Goal: Task Accomplishment & Management: Manage account settings

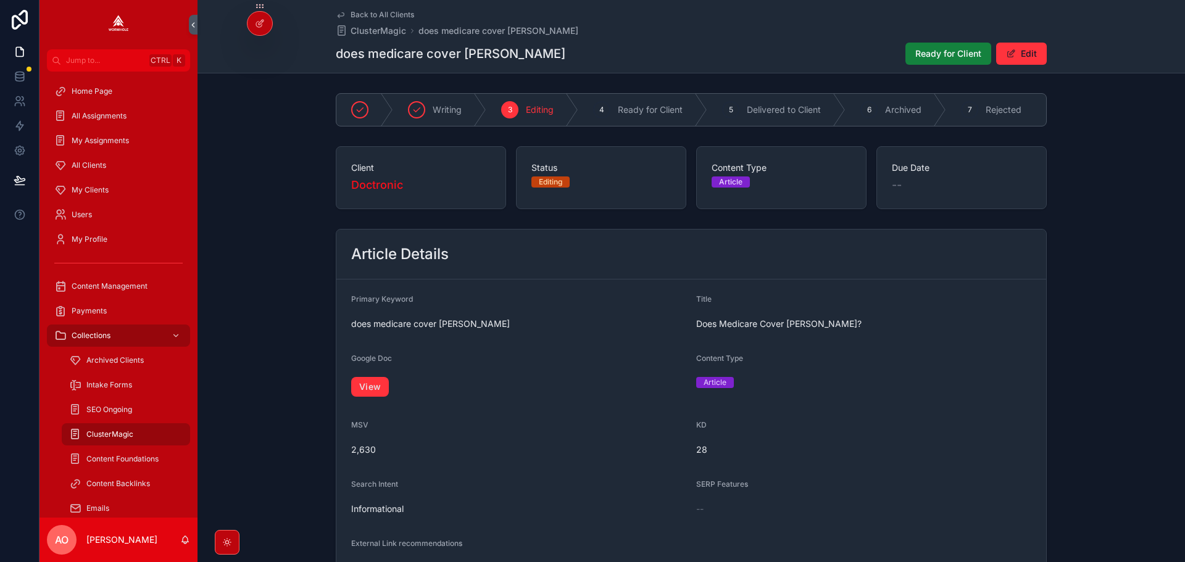
scroll to position [780, 0]
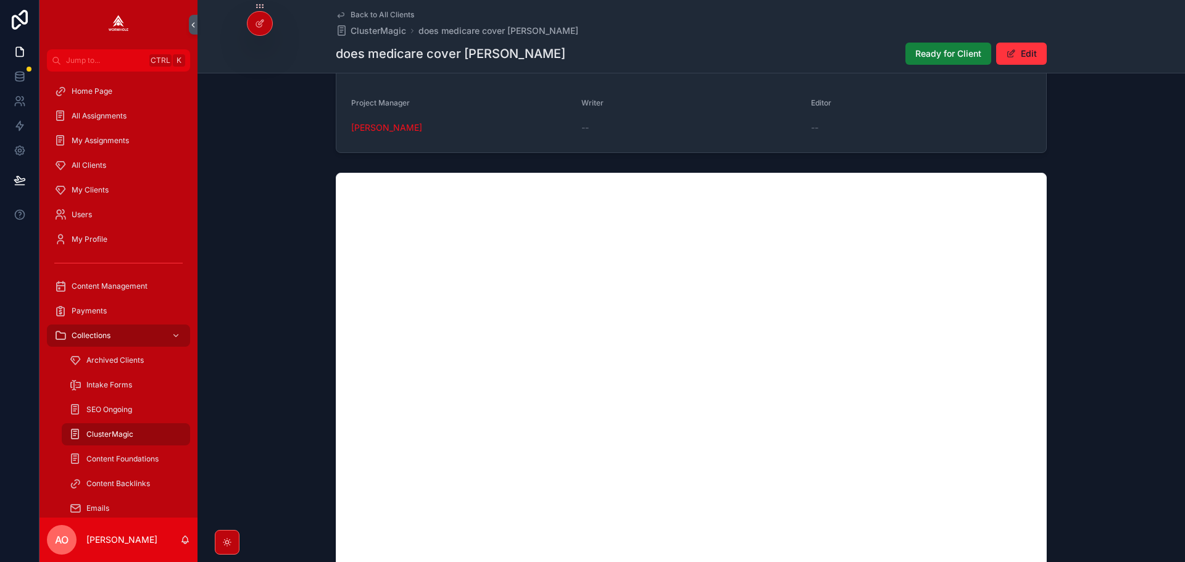
click at [924, 56] on span "Ready for Client" at bounding box center [948, 54] width 66 height 12
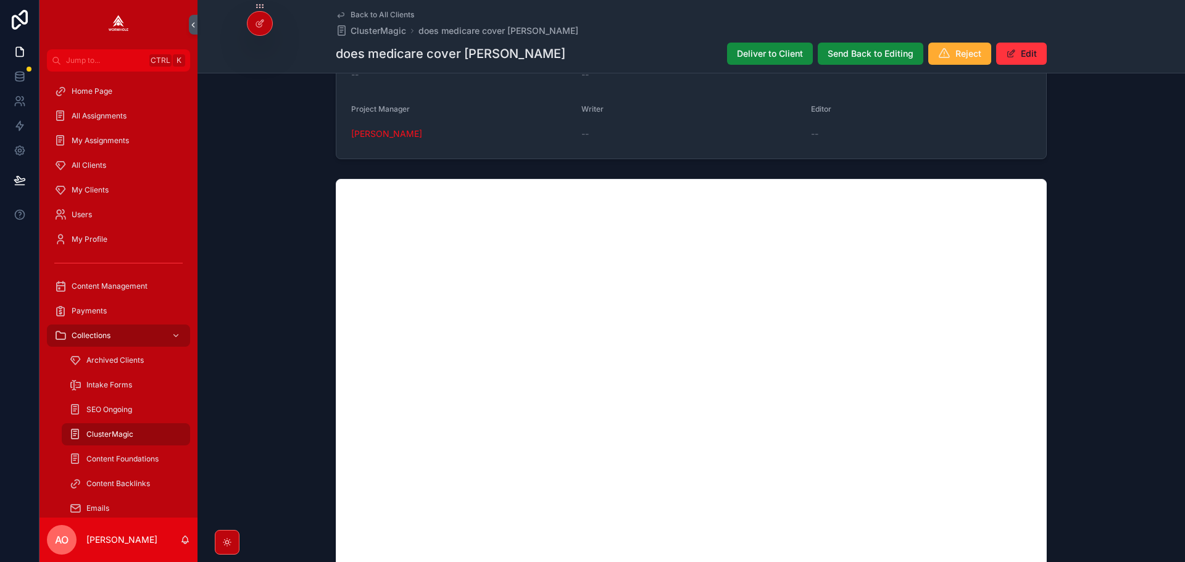
scroll to position [0, 0]
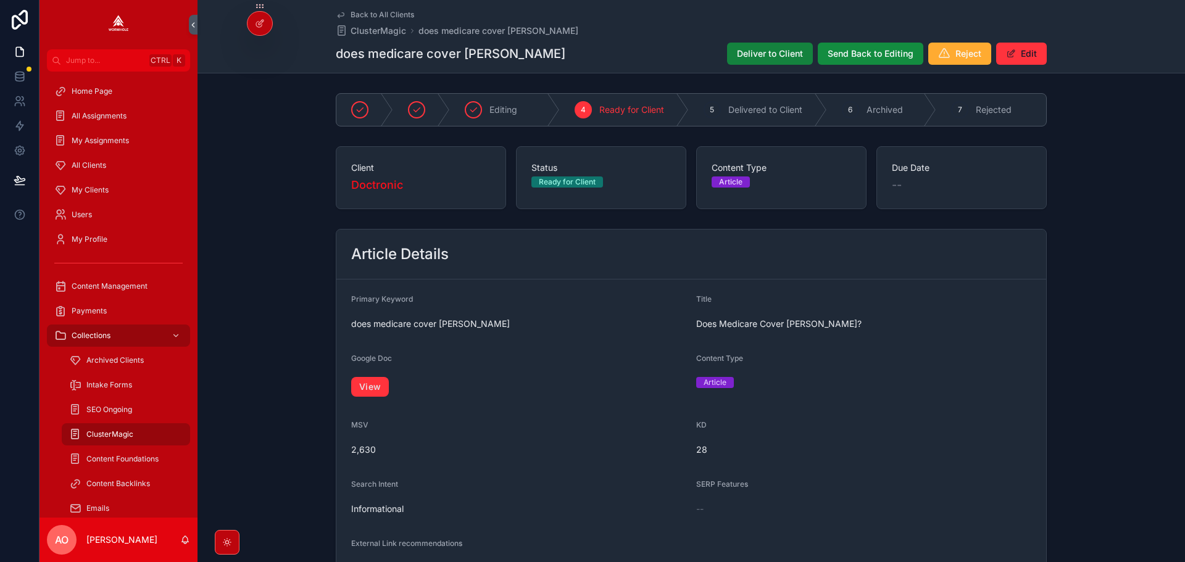
click at [790, 60] on button "Deliver to Client" at bounding box center [770, 54] width 86 height 22
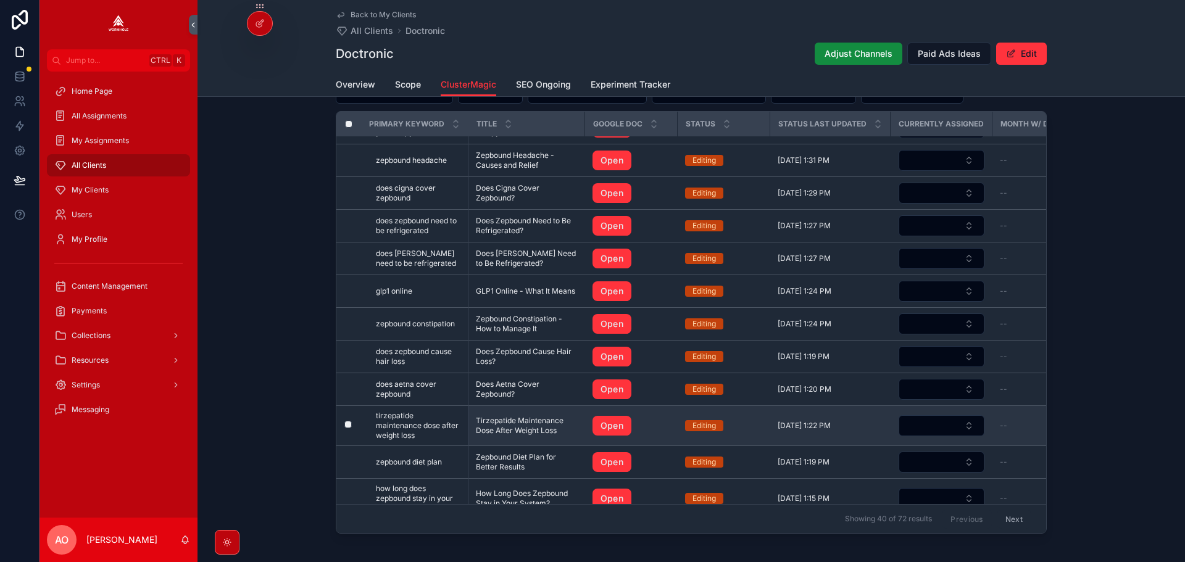
scroll to position [185, 0]
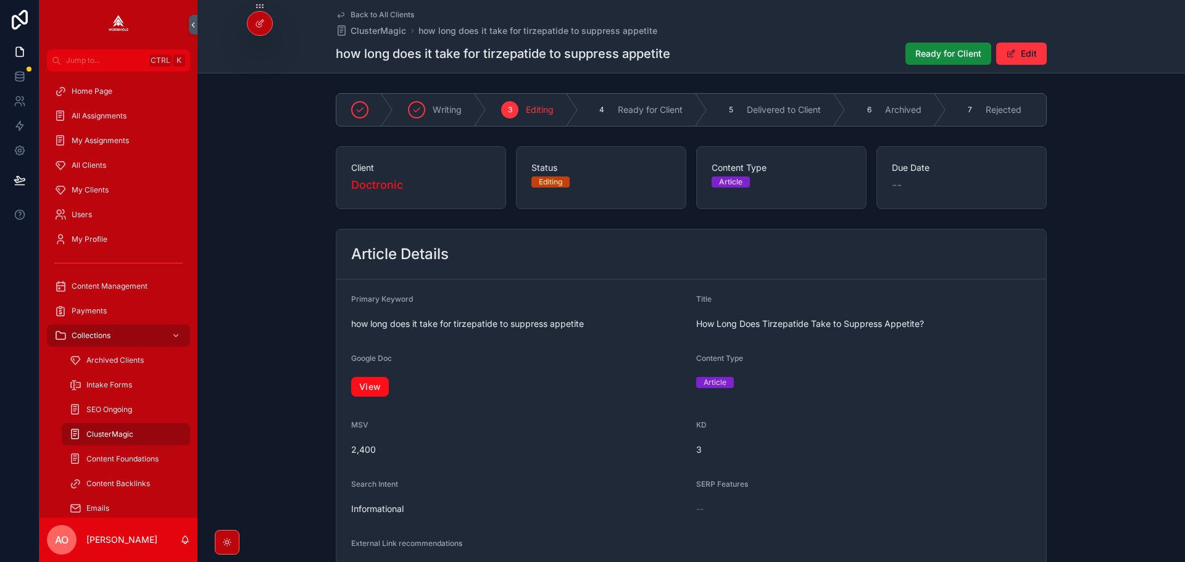
click at [367, 397] on link "View" at bounding box center [370, 387] width 38 height 20
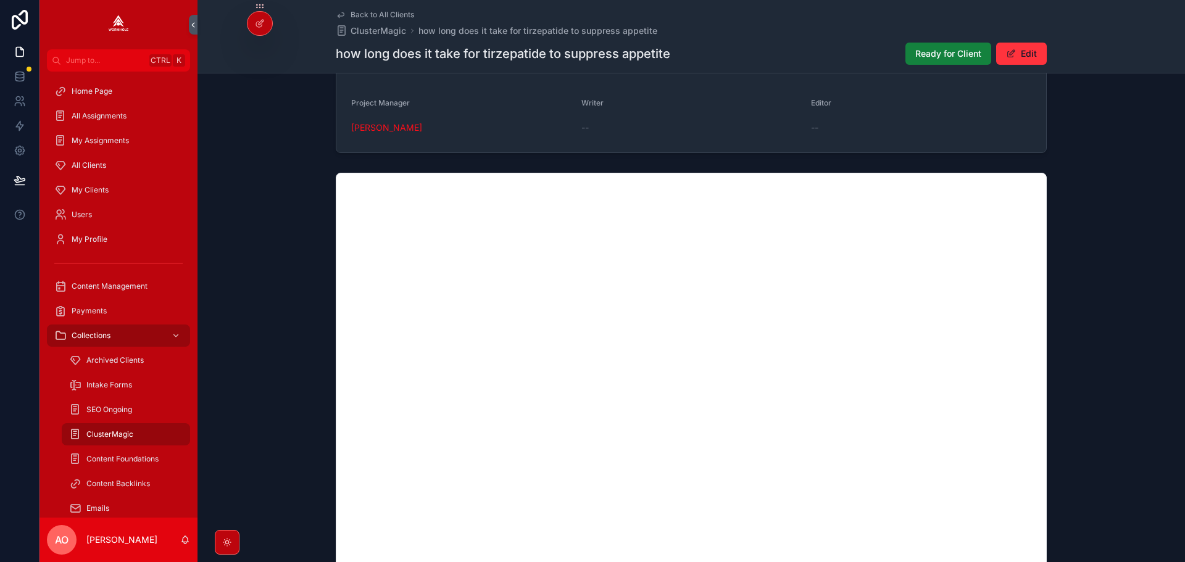
click at [937, 49] on span "Ready for Client" at bounding box center [948, 54] width 66 height 12
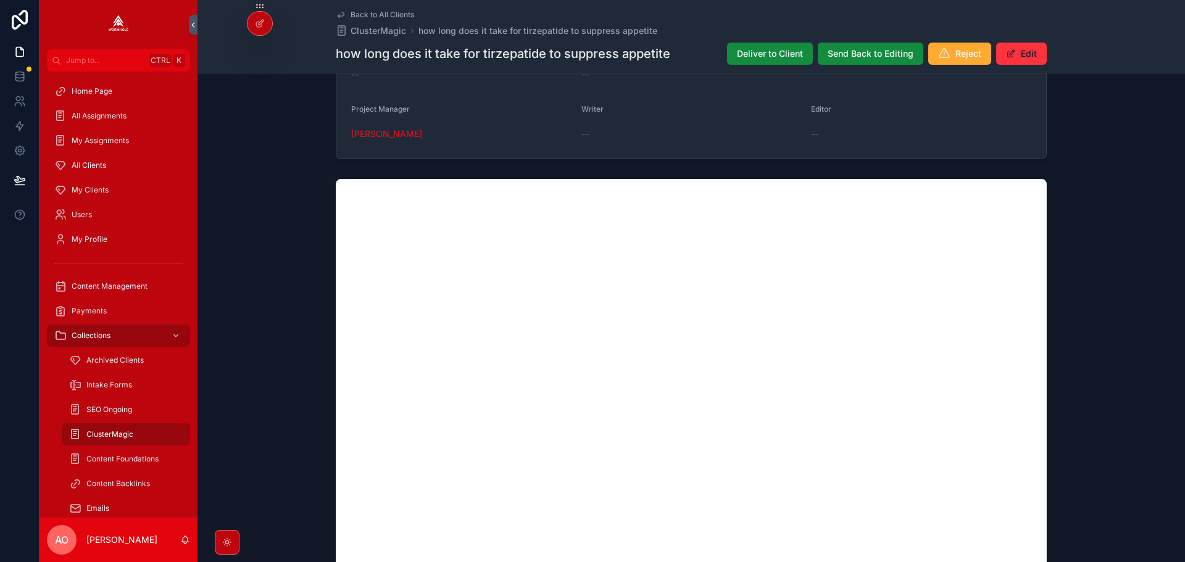
scroll to position [0, 0]
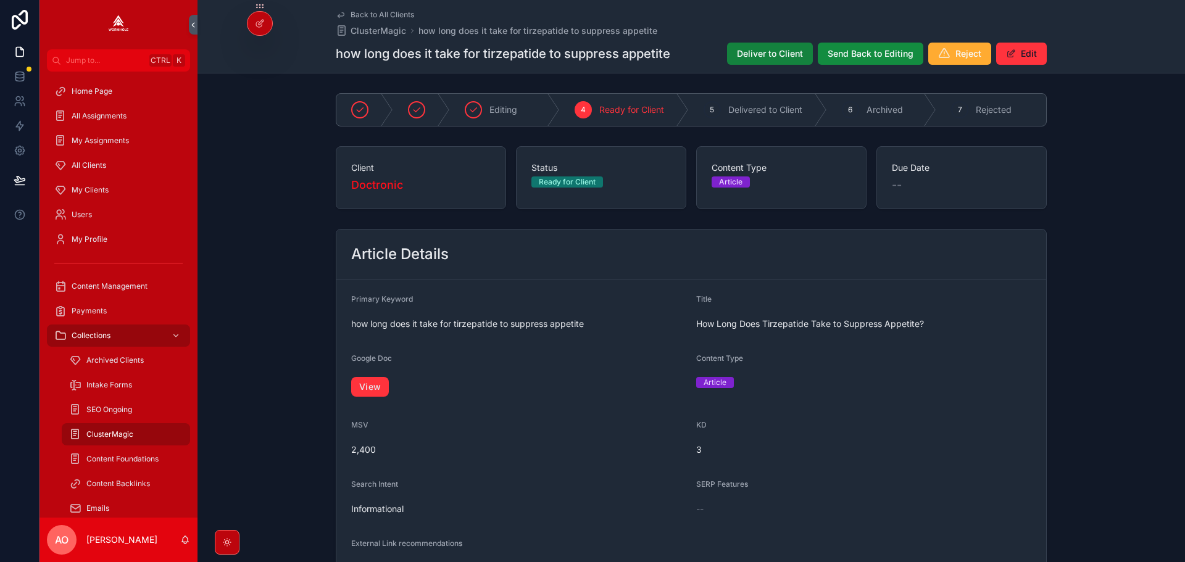
click at [765, 57] on span "Deliver to Client" at bounding box center [770, 54] width 66 height 12
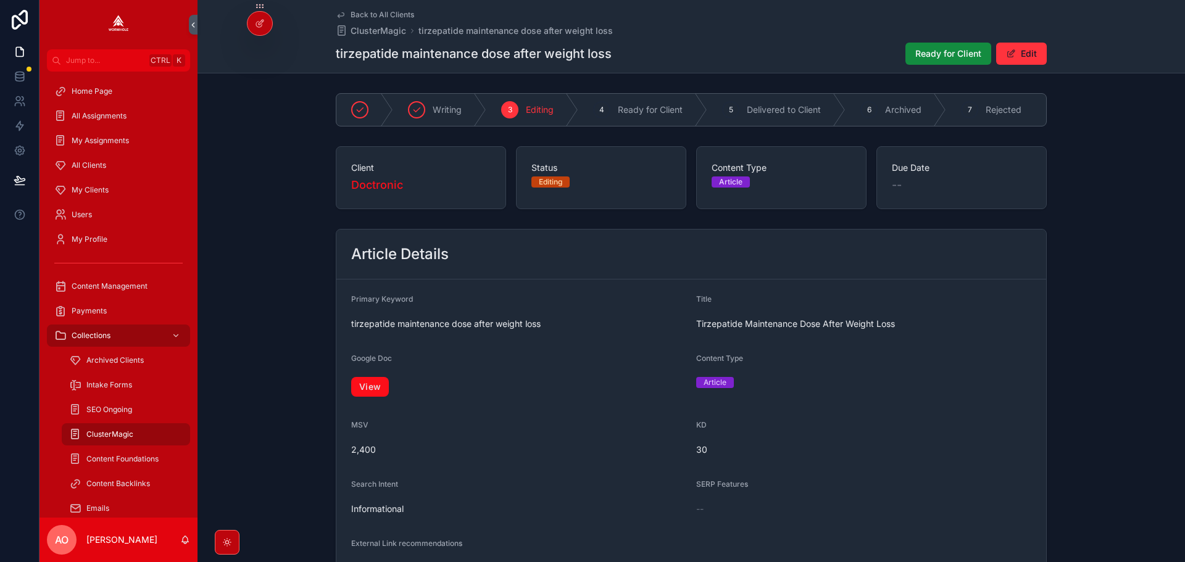
click at [365, 389] on link "View" at bounding box center [370, 387] width 38 height 20
click at [941, 52] on span "Ready for Client" at bounding box center [948, 54] width 66 height 12
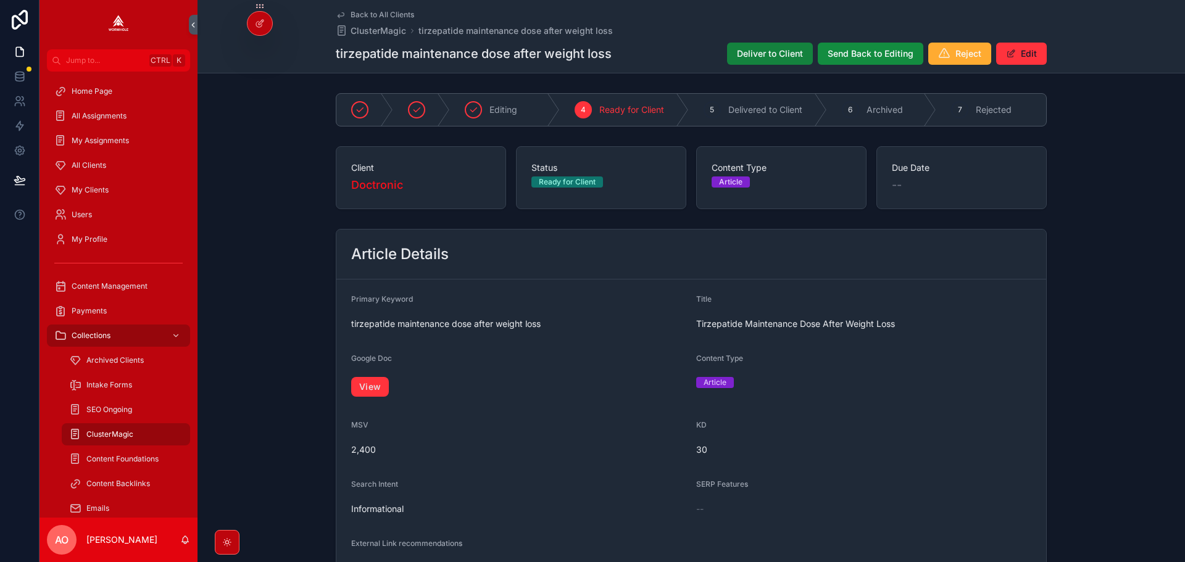
click at [762, 62] on button "Deliver to Client" at bounding box center [770, 54] width 86 height 22
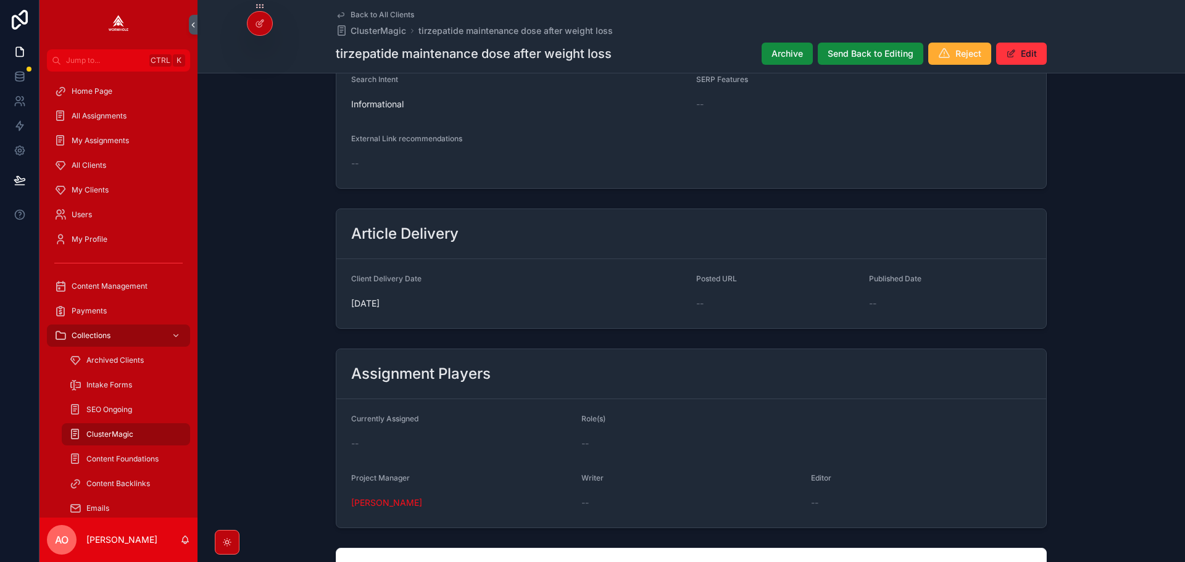
scroll to position [679, 0]
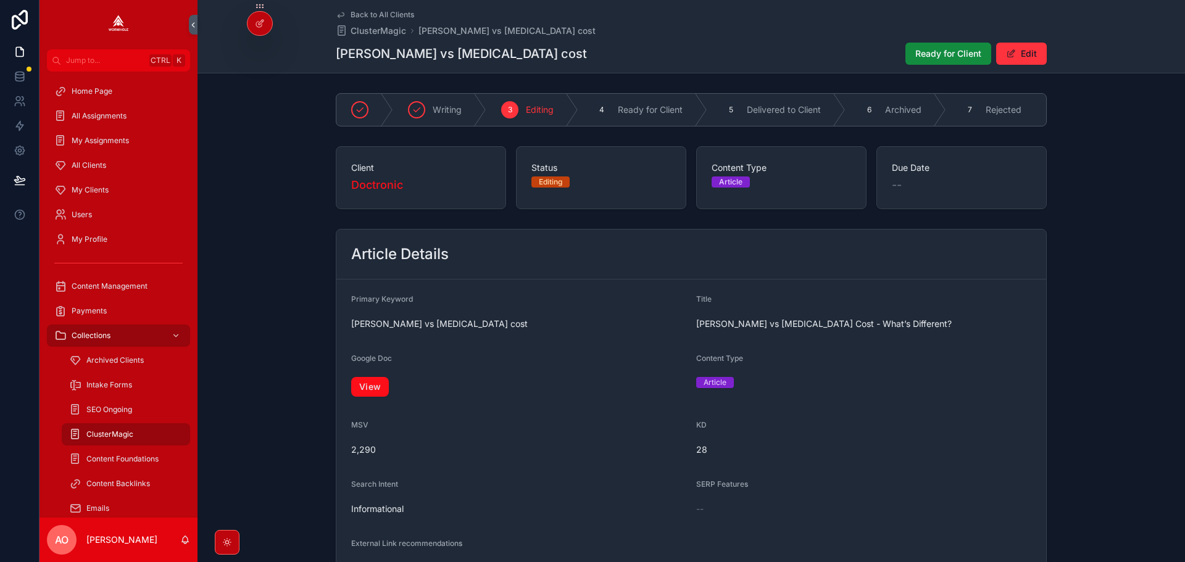
click at [379, 390] on link "View" at bounding box center [370, 387] width 38 height 20
click at [931, 61] on button "Ready for Client" at bounding box center [948, 54] width 86 height 22
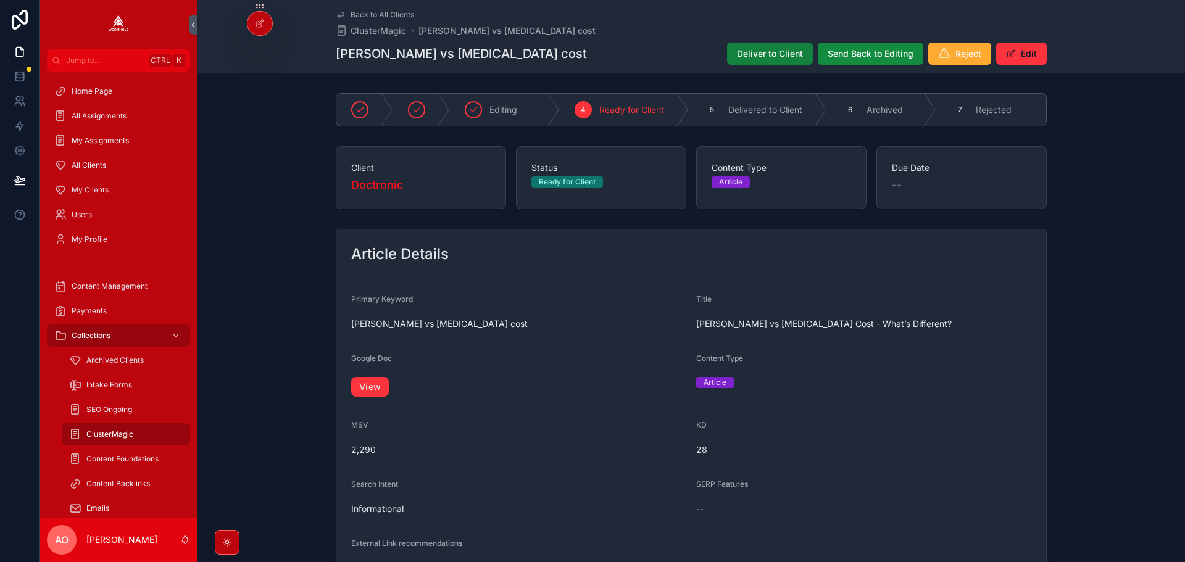
click at [790, 57] on span "Deliver to Client" at bounding box center [770, 54] width 66 height 12
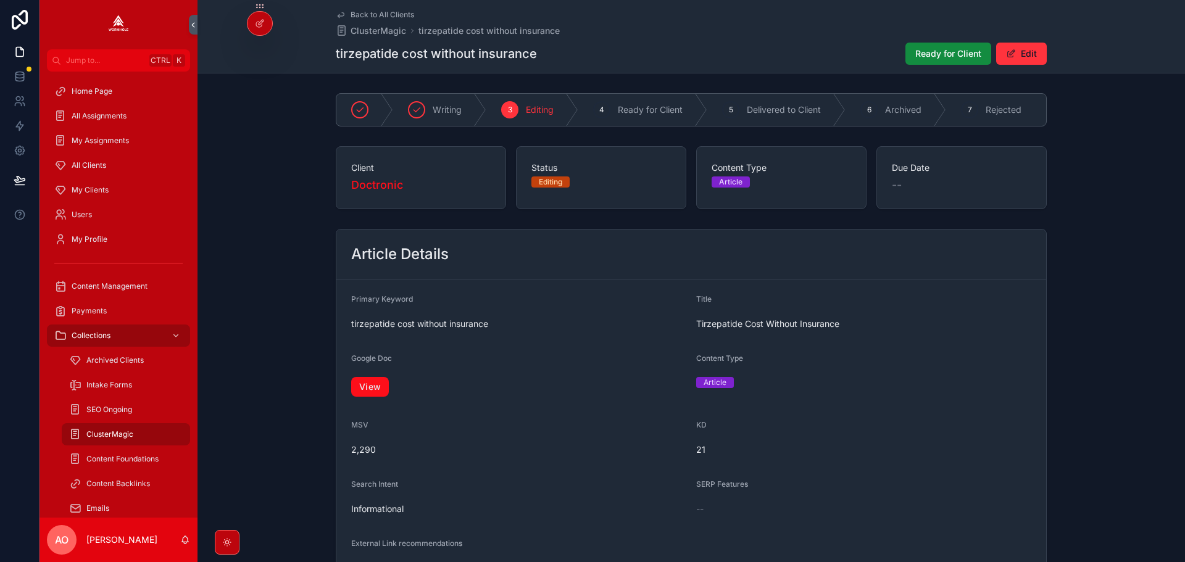
click at [354, 393] on link "View" at bounding box center [370, 387] width 38 height 20
